Goal: Task Accomplishment & Management: Complete application form

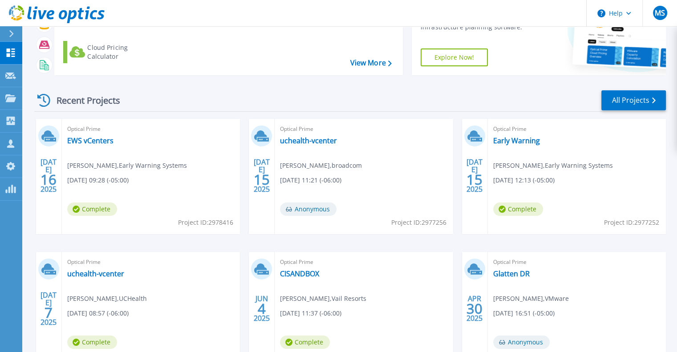
scroll to position [133, 0]
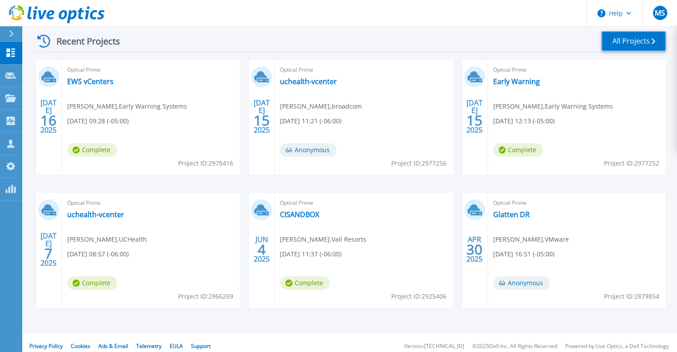
click at [626, 46] on link "All Projects" at bounding box center [633, 41] width 65 height 20
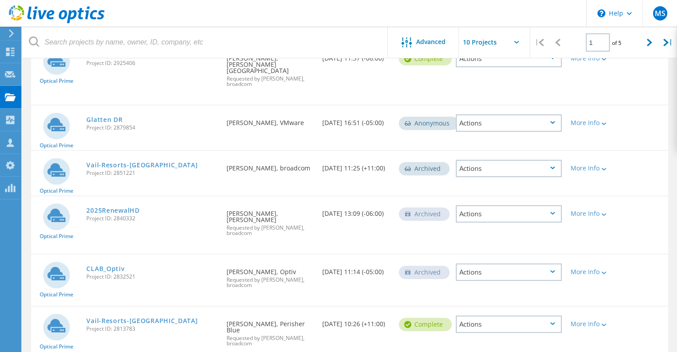
scroll to position [334, 0]
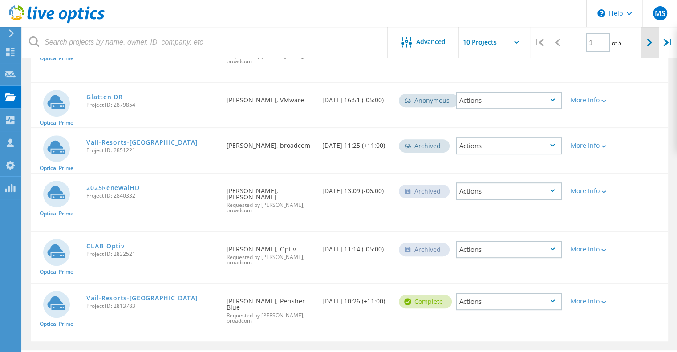
click at [651, 42] on icon at bounding box center [648, 43] width 5 height 8
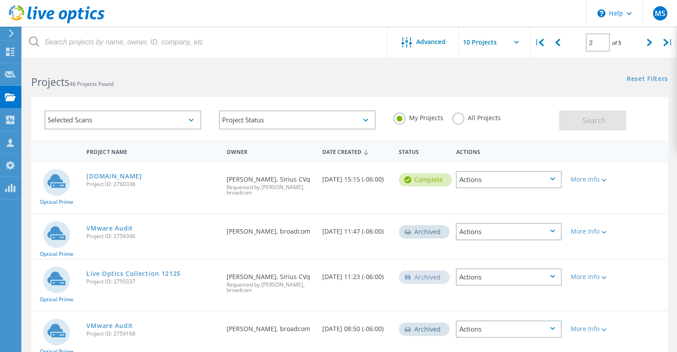
scroll to position [0, 0]
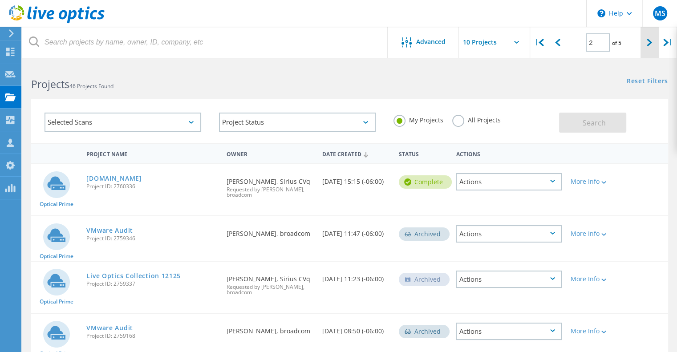
click at [649, 39] on lo-svg-helper at bounding box center [648, 42] width 5 height 8
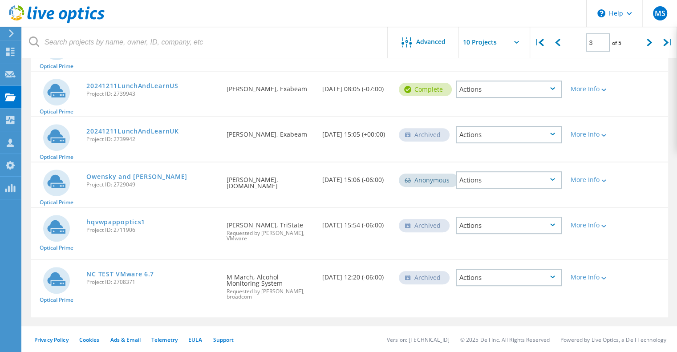
scroll to position [320, 0]
click at [646, 56] on div at bounding box center [649, 43] width 18 height 32
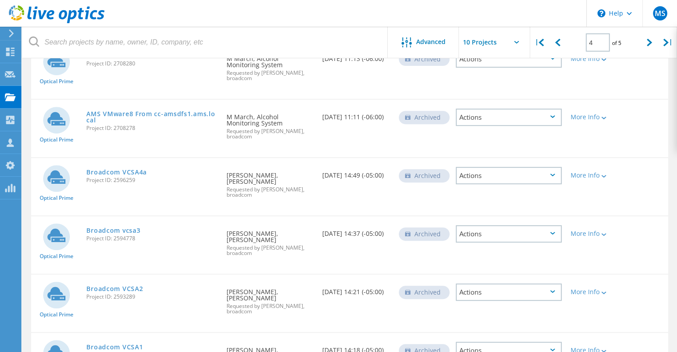
scroll to position [405, 0]
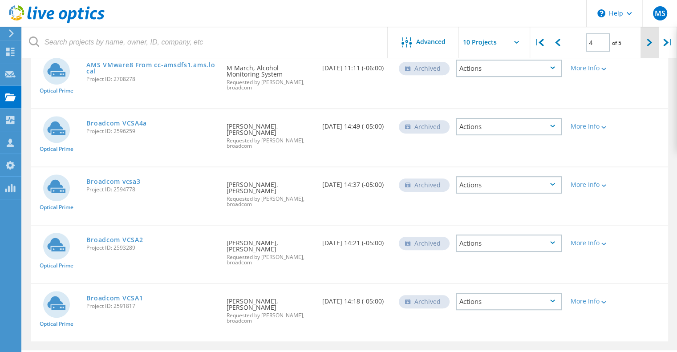
click at [649, 49] on div at bounding box center [649, 43] width 18 height 32
type input "5"
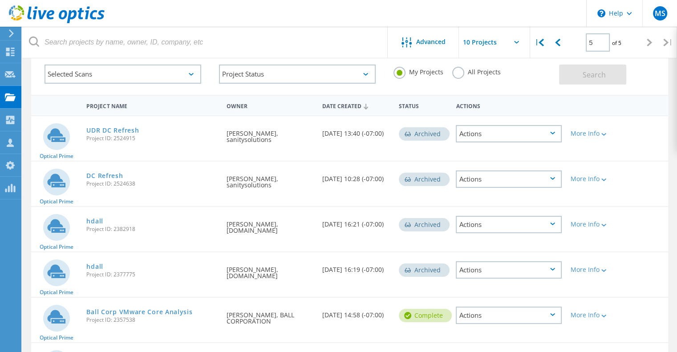
scroll to position [43, 0]
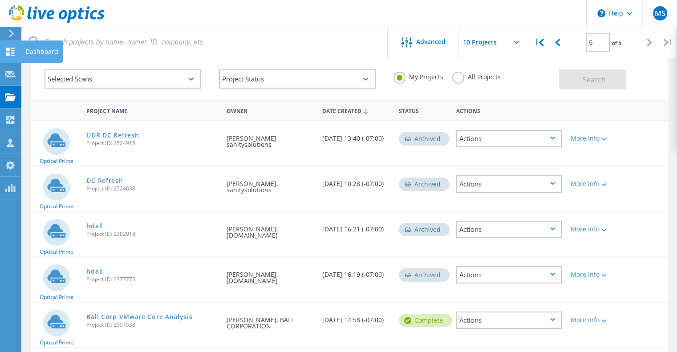
click at [10, 53] on icon at bounding box center [10, 52] width 11 height 8
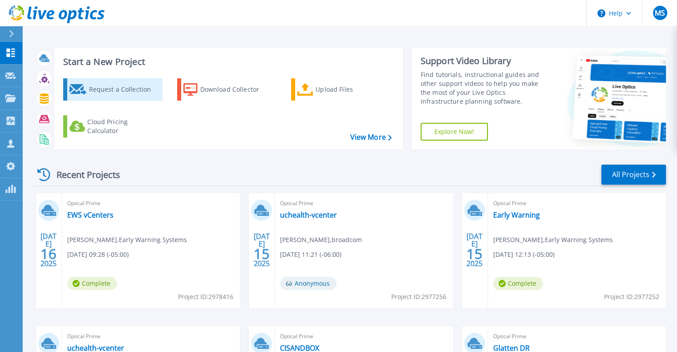
click at [85, 90] on icon at bounding box center [77, 89] width 17 height 11
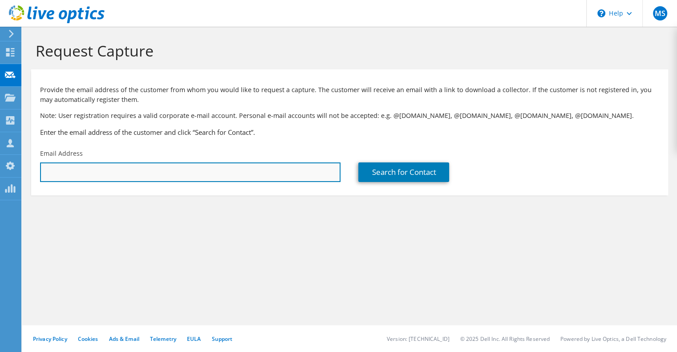
click at [113, 177] on input "text" at bounding box center [190, 172] width 300 height 20
paste input "[PERSON_NAME][EMAIL_ADDRESS][PERSON_NAME][DOMAIN_NAME]"
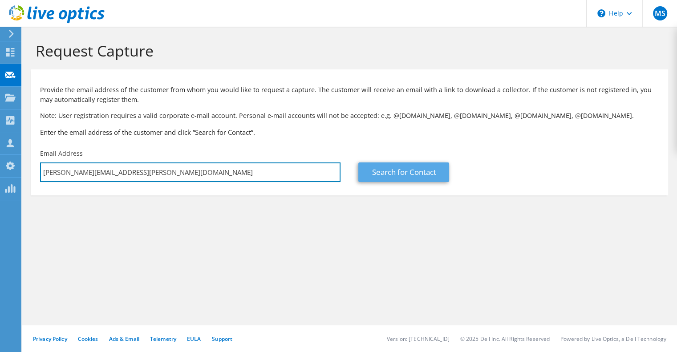
type input "[PERSON_NAME][EMAIL_ADDRESS][PERSON_NAME][DOMAIN_NAME]"
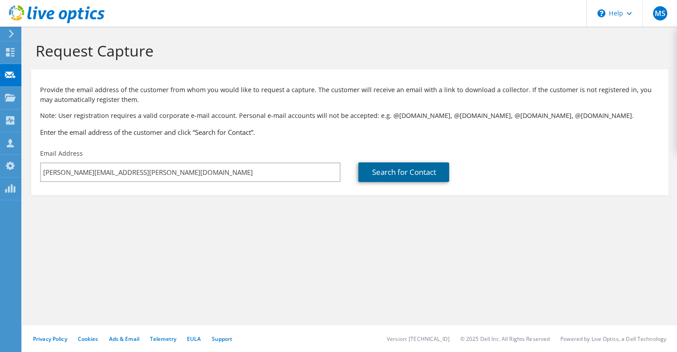
click at [428, 172] on link "Search for Contact" at bounding box center [403, 172] width 91 height 20
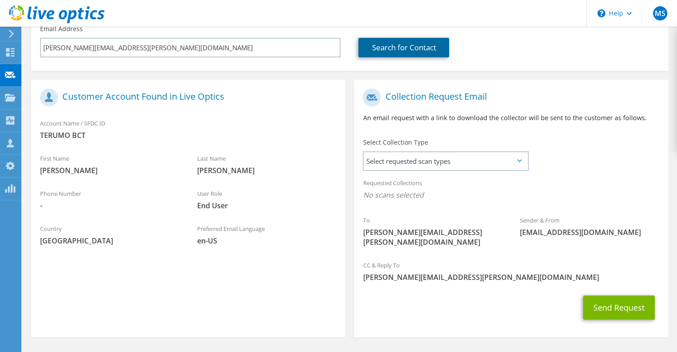
scroll to position [145, 0]
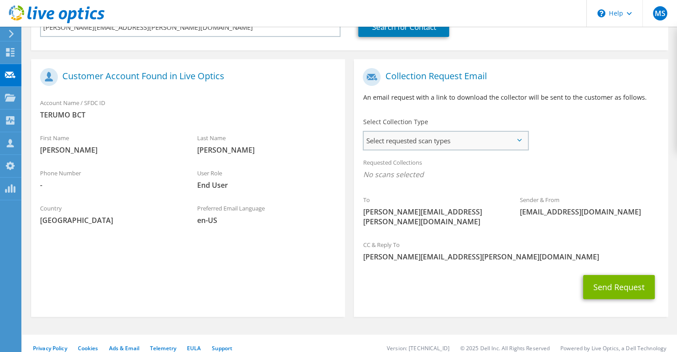
drag, startPoint x: 505, startPoint y: 136, endPoint x: 411, endPoint y: 163, distance: 97.6
click at [501, 138] on span "Select requested scan types" at bounding box center [445, 141] width 164 height 18
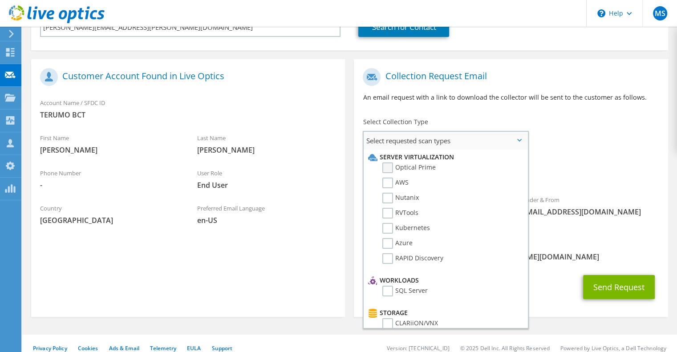
click at [394, 169] on label "Optical Prime" at bounding box center [408, 167] width 53 height 11
click at [0, 0] on input "Optical Prime" at bounding box center [0, 0] width 0 height 0
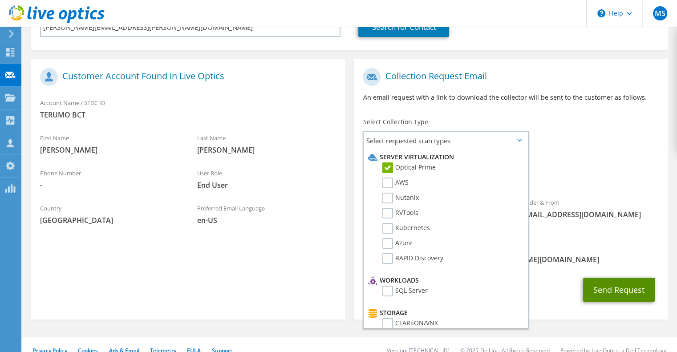
click at [622, 278] on button "Send Request" at bounding box center [619, 290] width 72 height 24
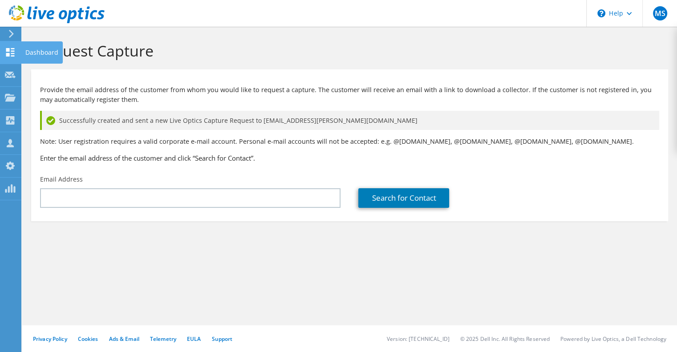
click at [13, 56] on div at bounding box center [10, 53] width 11 height 10
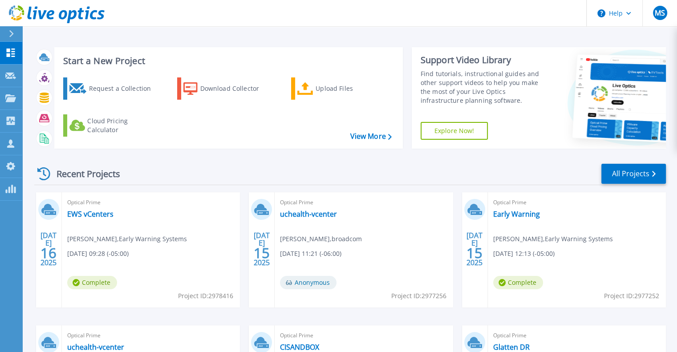
scroll to position [141, 0]
